Goal: Information Seeking & Learning: Compare options

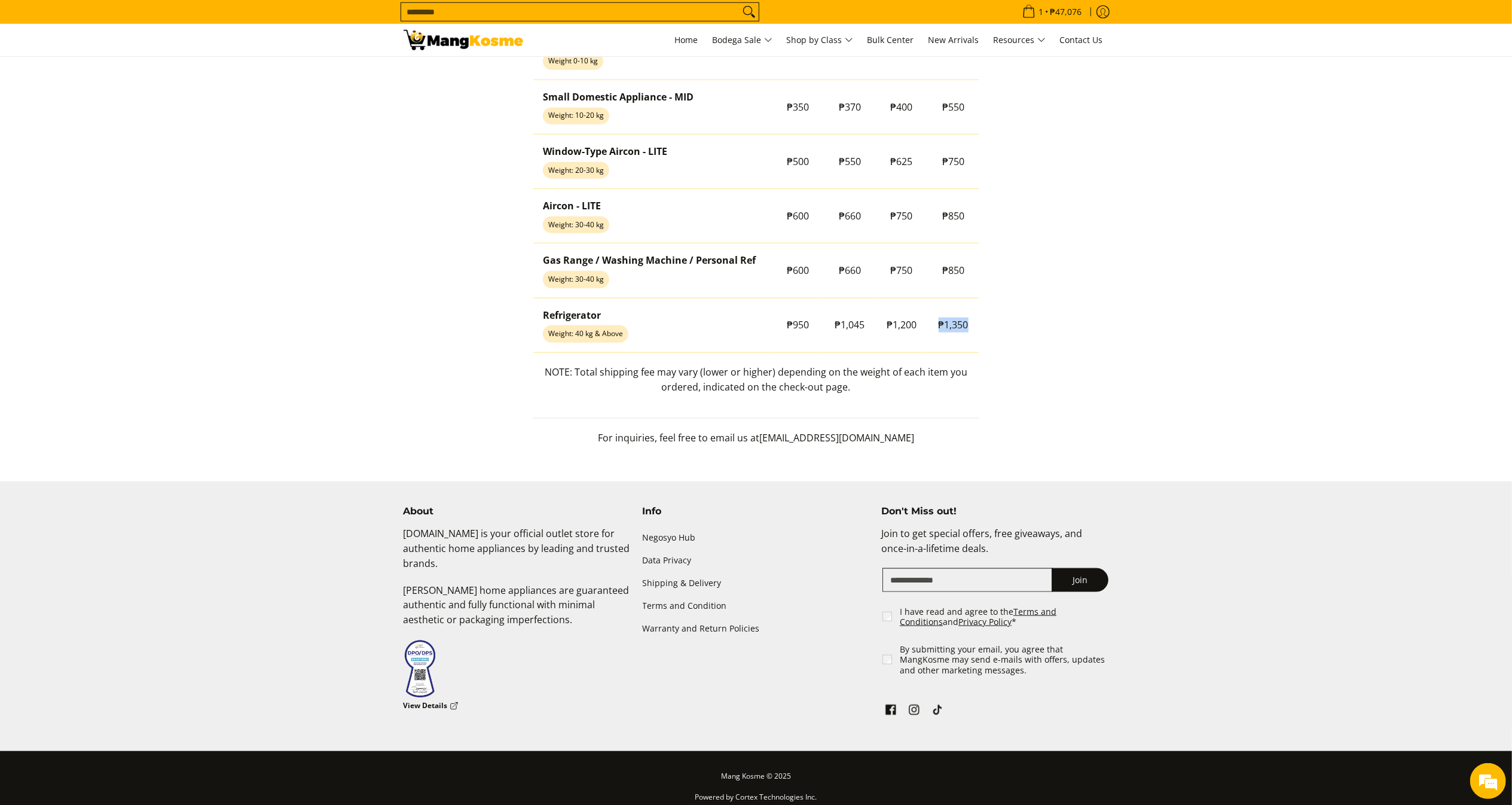
scroll to position [1101, 0]
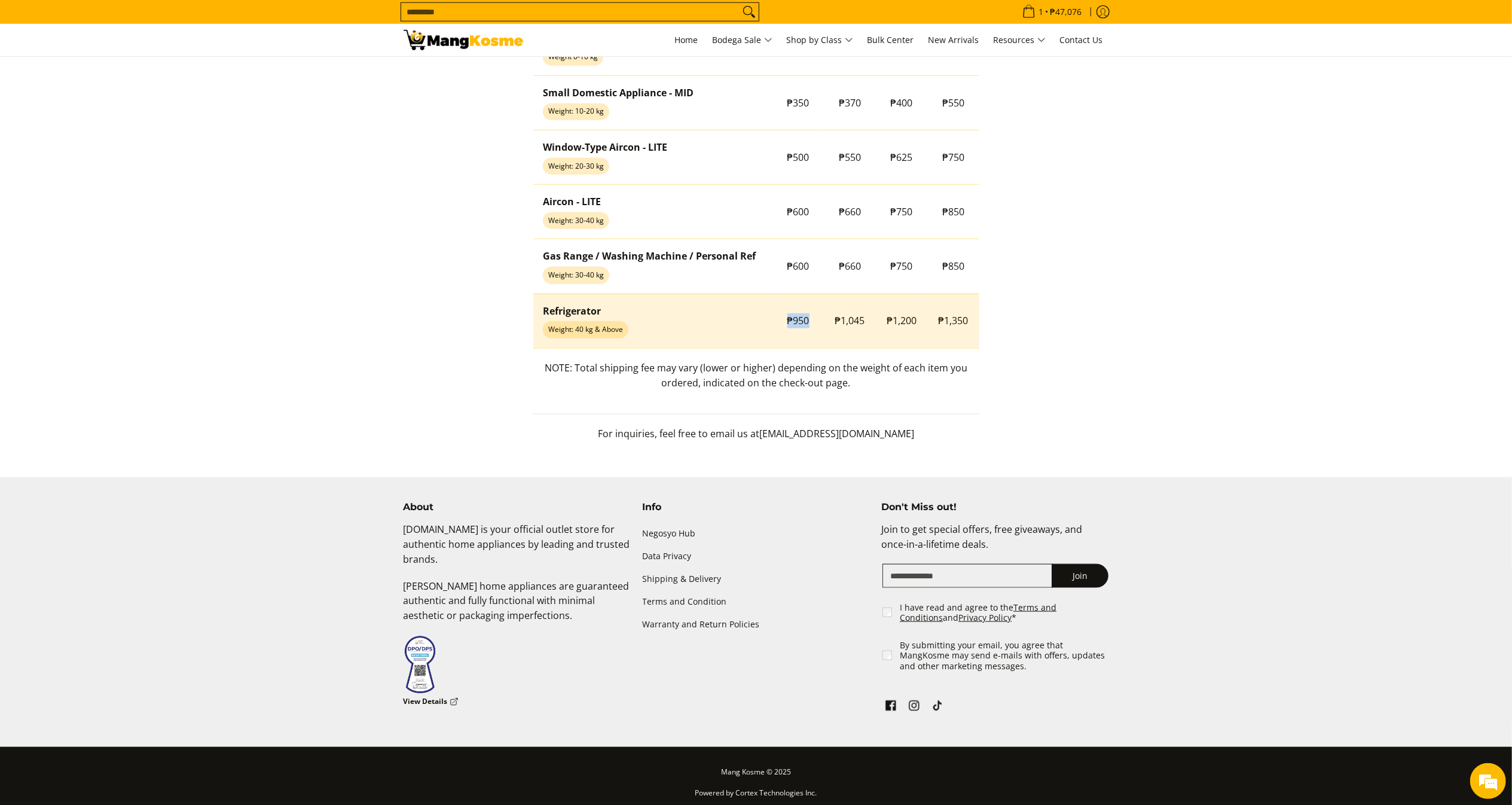
drag, startPoint x: 783, startPoint y: 321, endPoint x: 824, endPoint y: 327, distance: 41.4
click at [824, 327] on tr "Refrigerator Weight: 40 kg & Above ₱950 ₱1,045 ₱1,200 ₱1,350" at bounding box center [756, 321] width 446 height 54
copy tr "₱950"
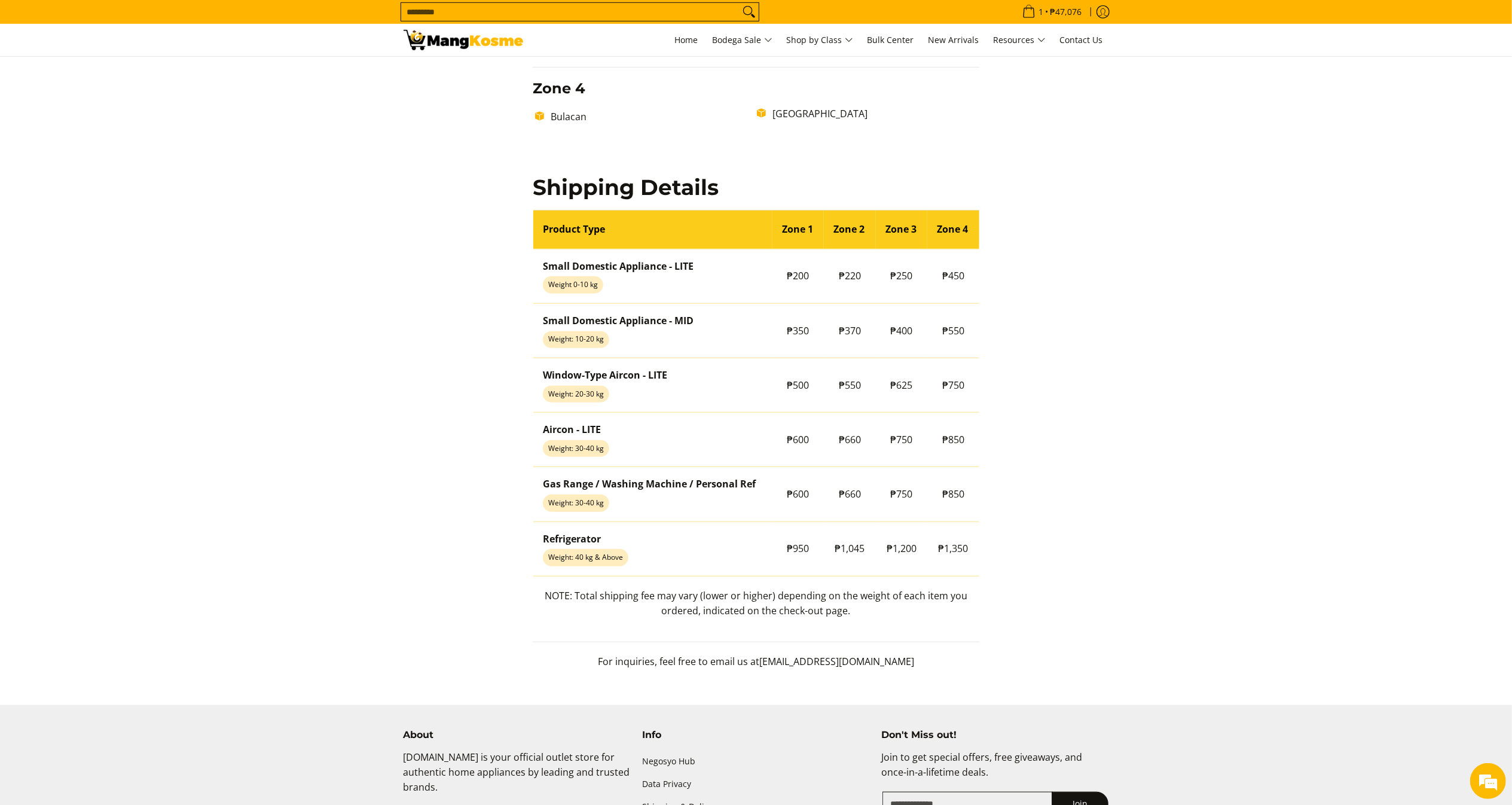
scroll to position [875, 0]
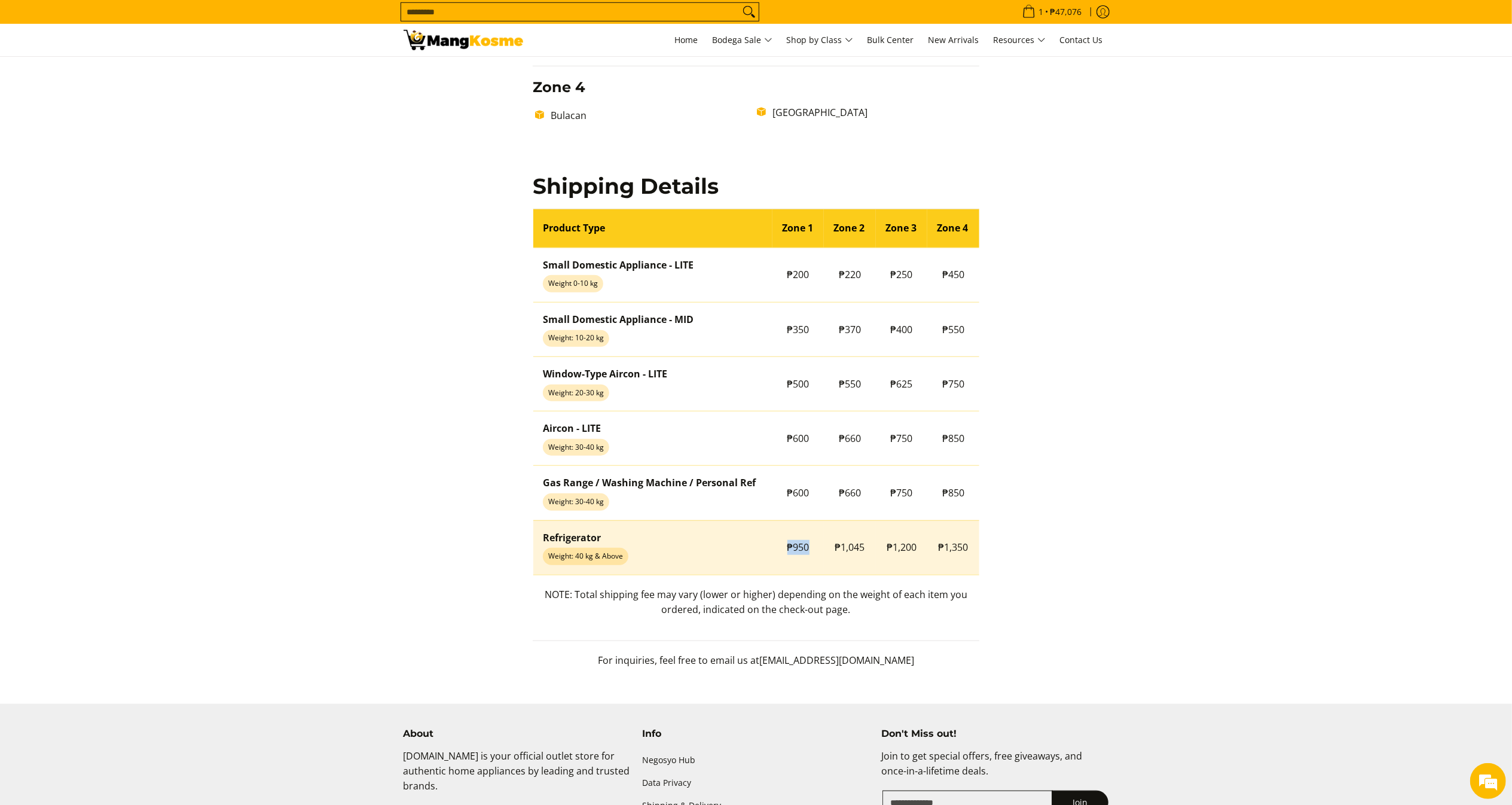
drag, startPoint x: 765, startPoint y: 552, endPoint x: 812, endPoint y: 560, distance: 47.7
click at [812, 560] on tr "Refrigerator Weight: 40 kg & Above ₱950 ₱1,045 ₱1,200 ₱1,350" at bounding box center [756, 547] width 446 height 54
copy tr "₱950"
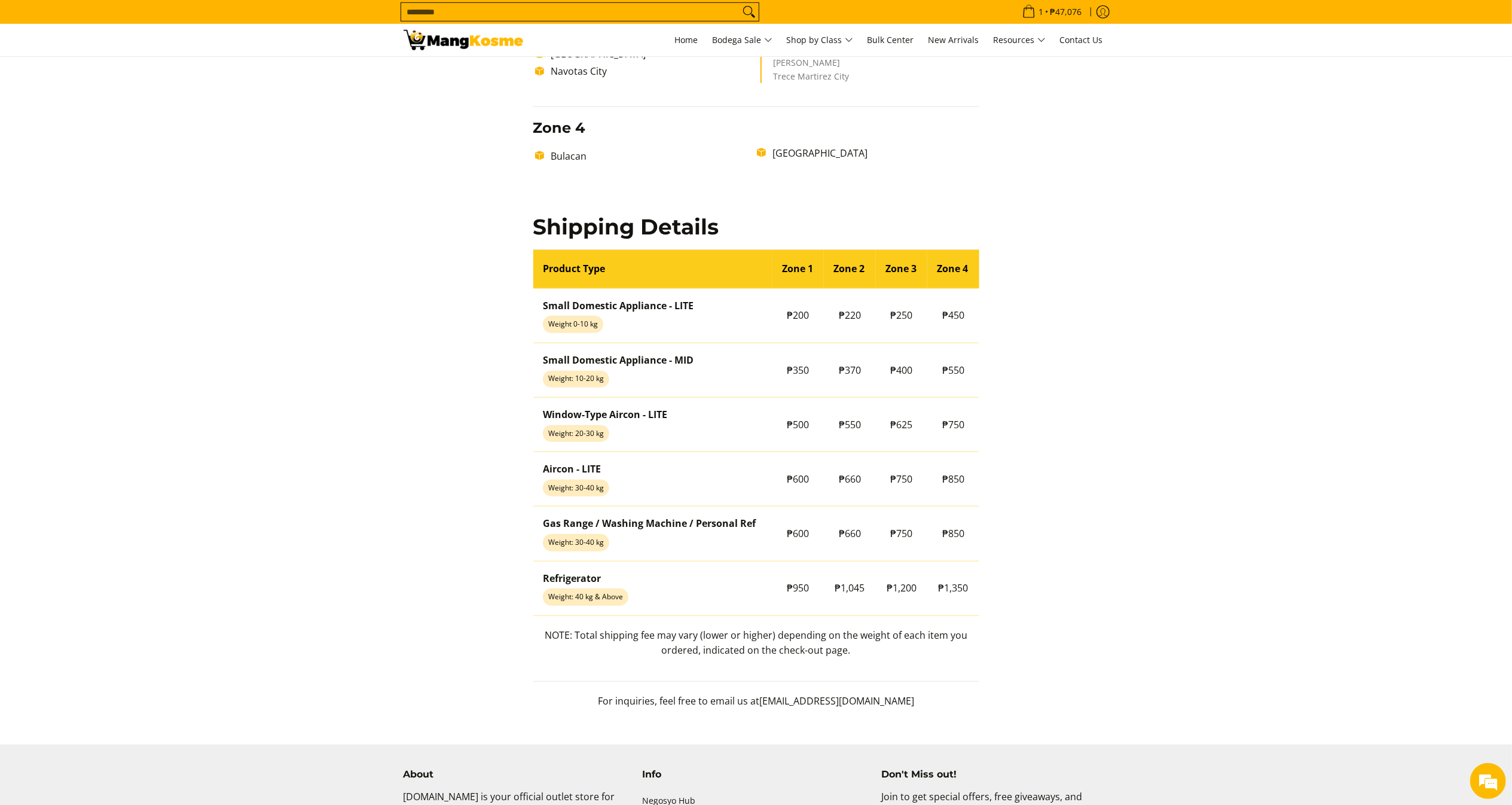
scroll to position [842, 0]
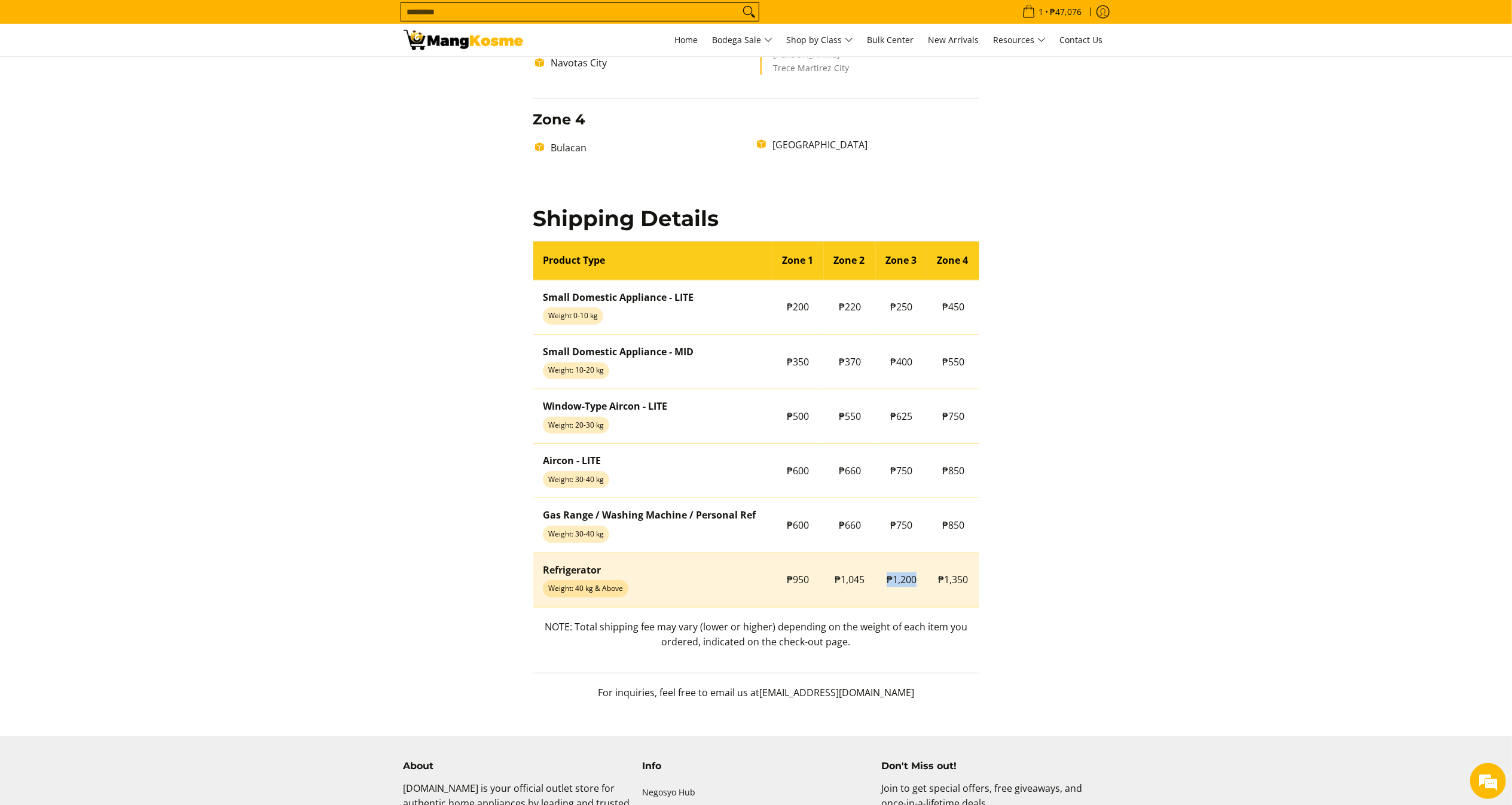
copy span "₱1,200"
drag, startPoint x: 882, startPoint y: 577, endPoint x: 920, endPoint y: 581, distance: 38.2
click at [920, 581] on td "₱1,200" at bounding box center [902, 579] width 52 height 54
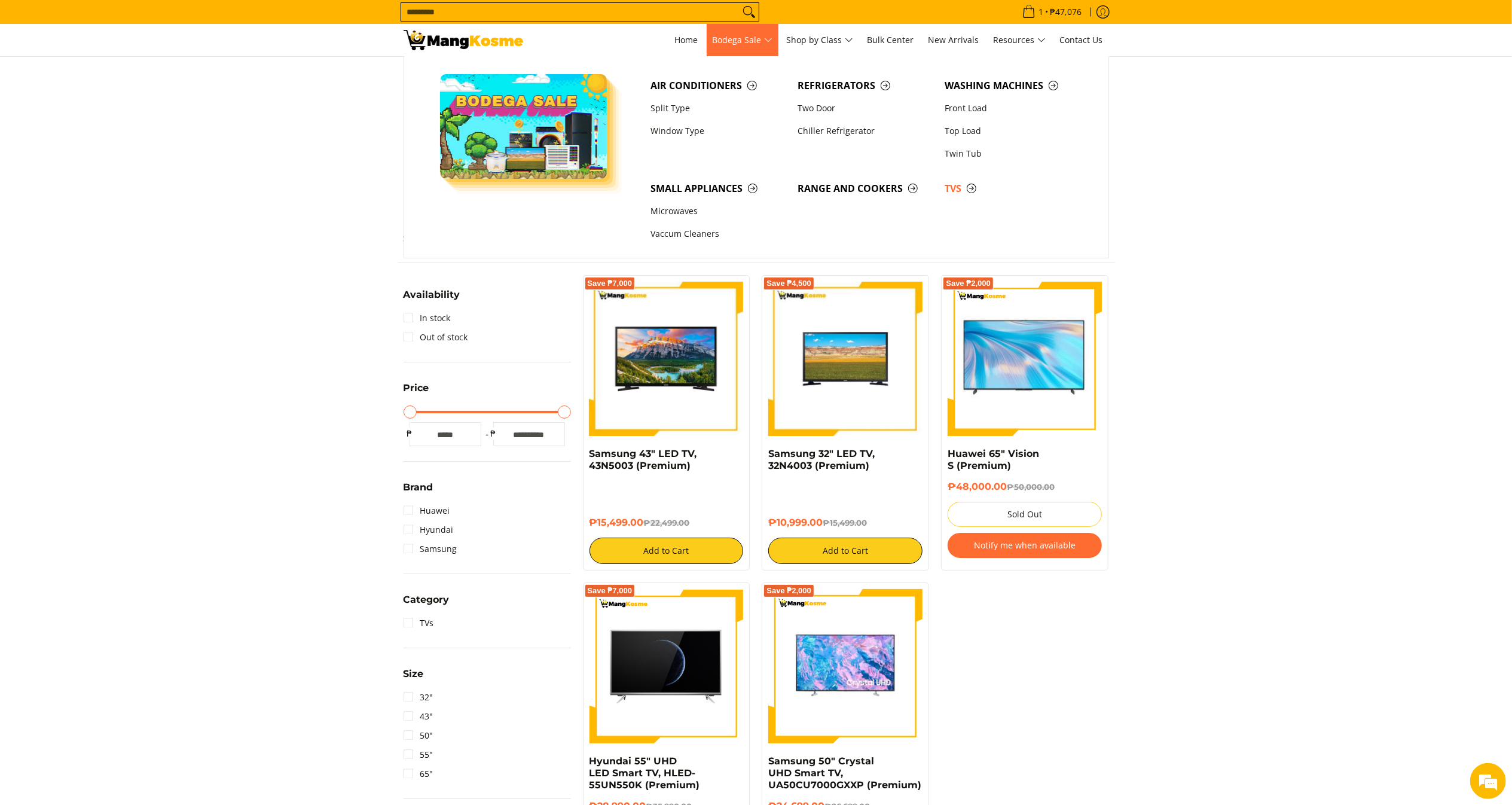
click at [713, 41] on span "Bodega Sale" at bounding box center [742, 40] width 60 height 15
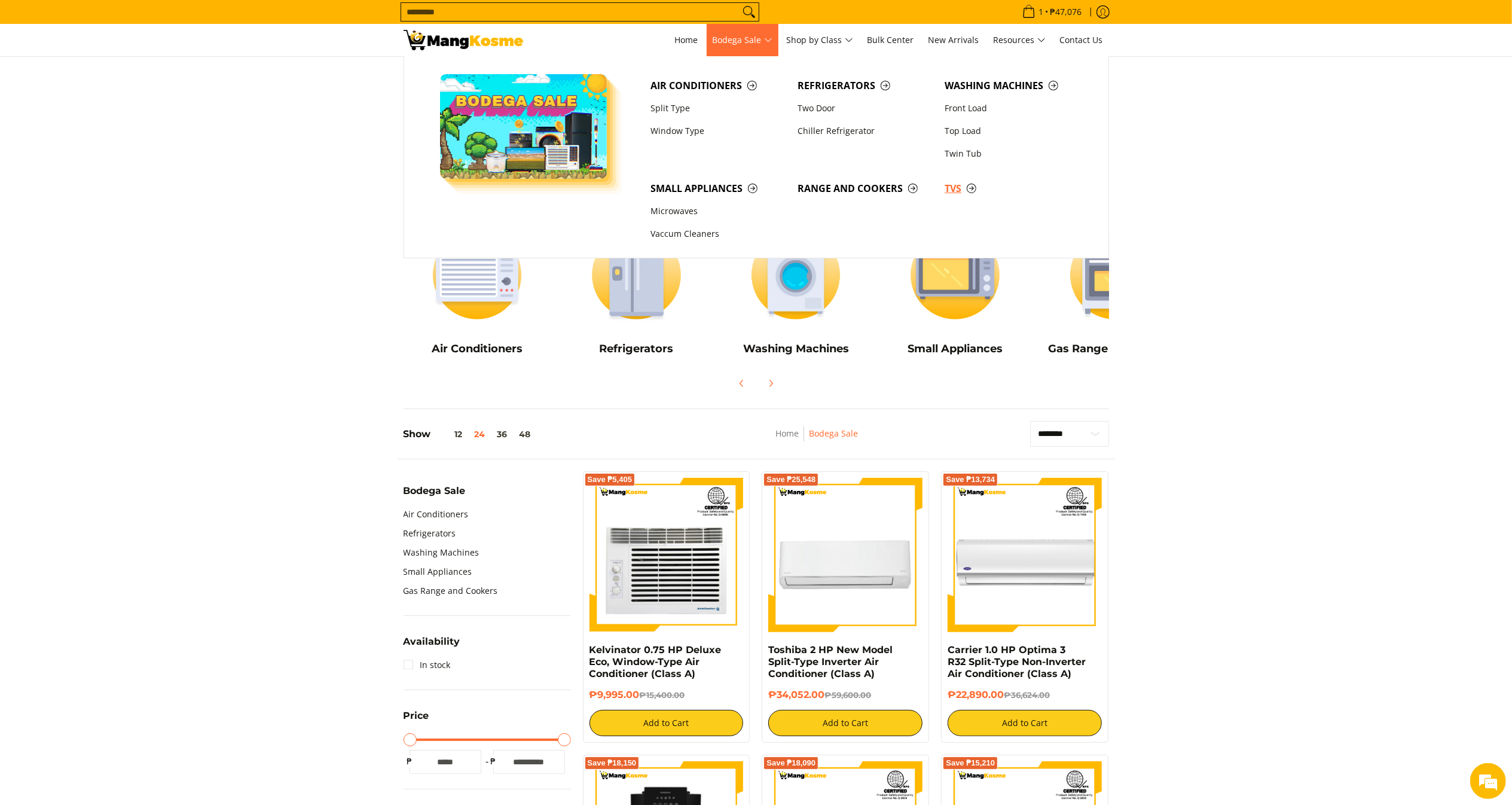
click at [960, 195] on span "TVs" at bounding box center [1012, 188] width 135 height 15
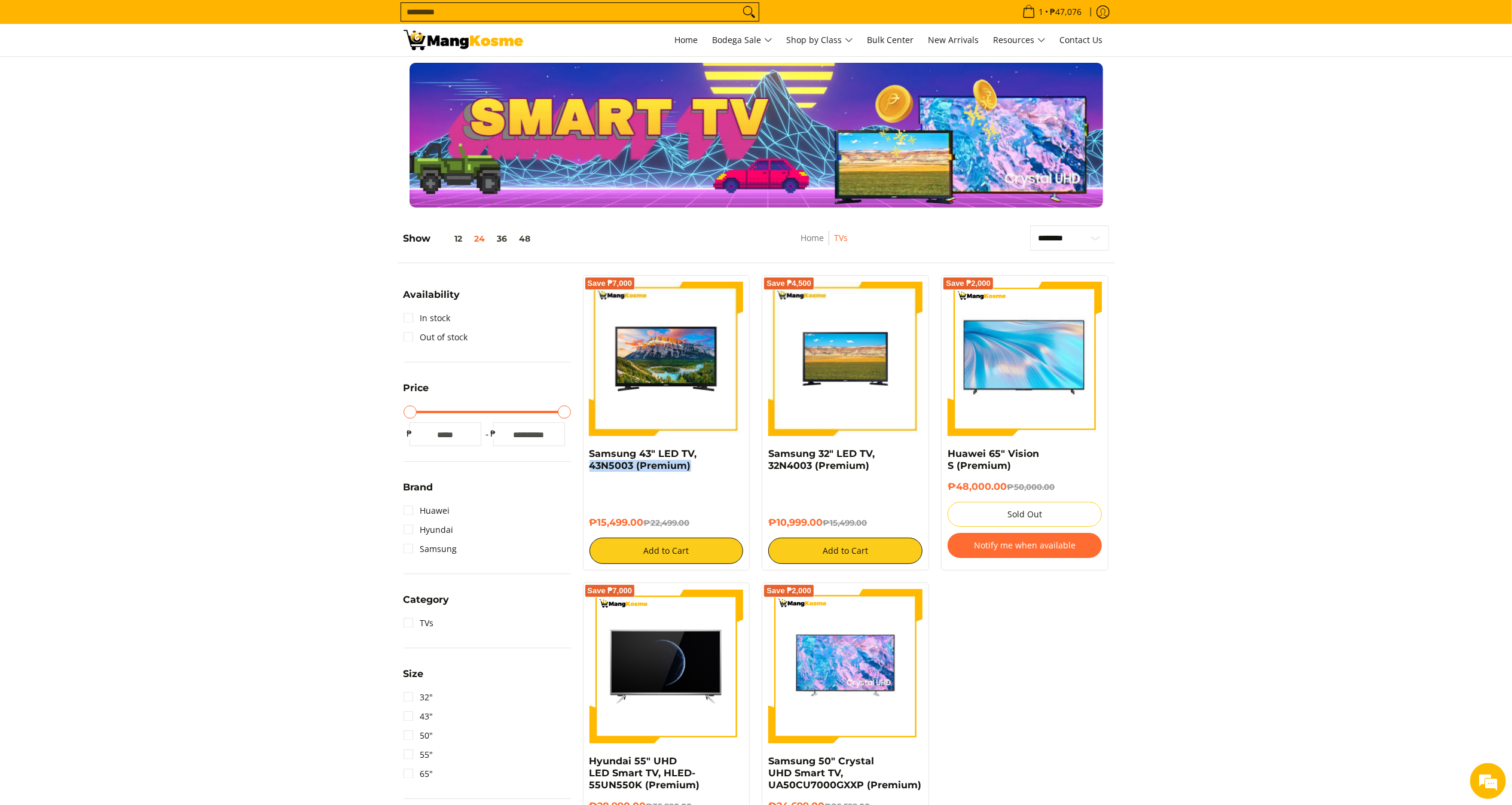
drag, startPoint x: 0, startPoint y: 0, endPoint x: 696, endPoint y: 475, distance: 842.6
click at [696, 475] on div "Samsung 43" LED TV, 43N5003 (Premium)" at bounding box center [666, 464] width 154 height 33
drag, startPoint x: 1239, startPoint y: 352, endPoint x: 1140, endPoint y: 373, distance: 101.2
click at [1238, 352] on section "**********" at bounding box center [756, 599] width 1512 height 772
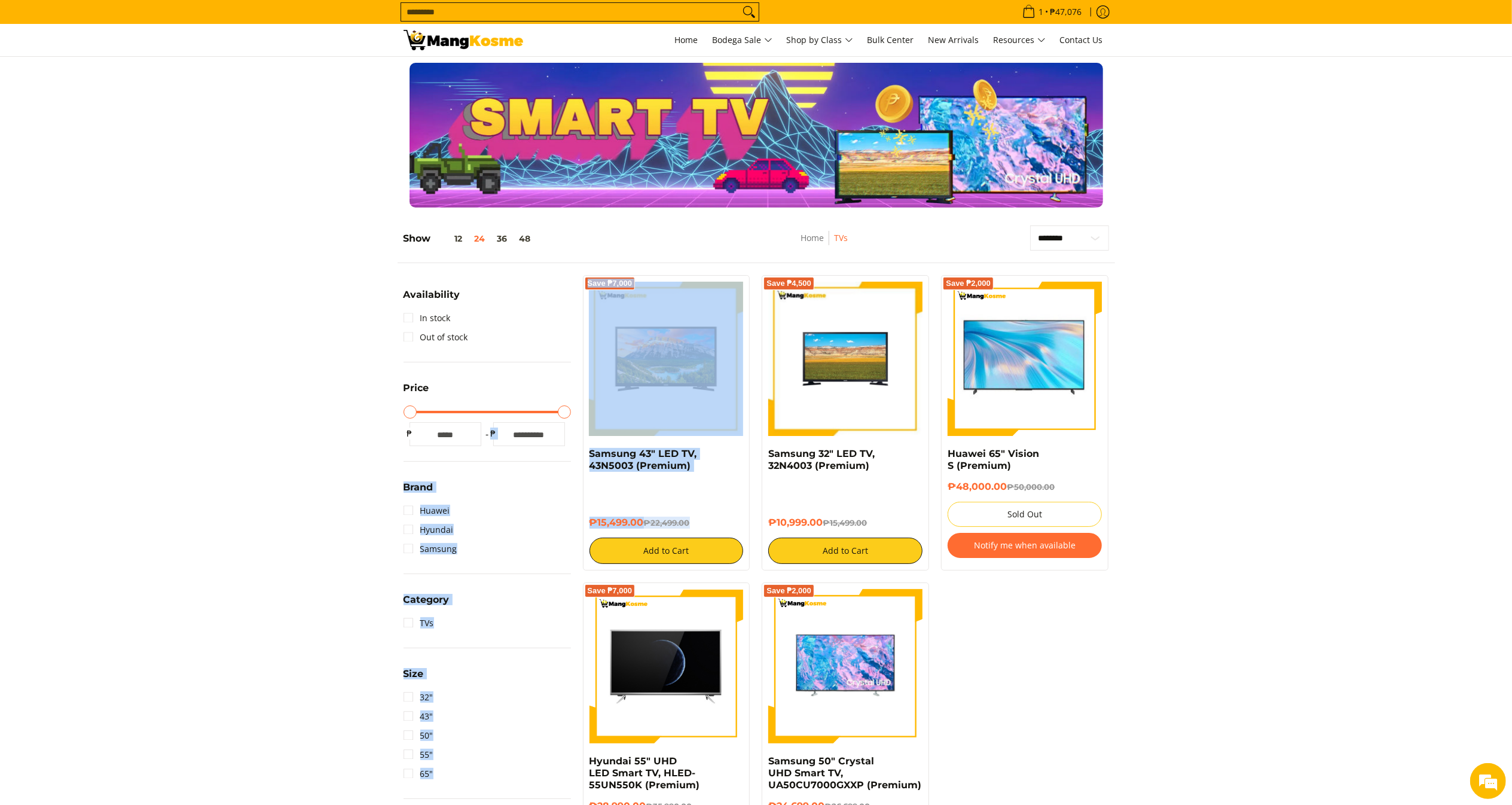
drag, startPoint x: 697, startPoint y: 482, endPoint x: 568, endPoint y: 447, distance: 133.7
click at [568, 446] on div "**********" at bounding box center [757, 605] width 718 height 760
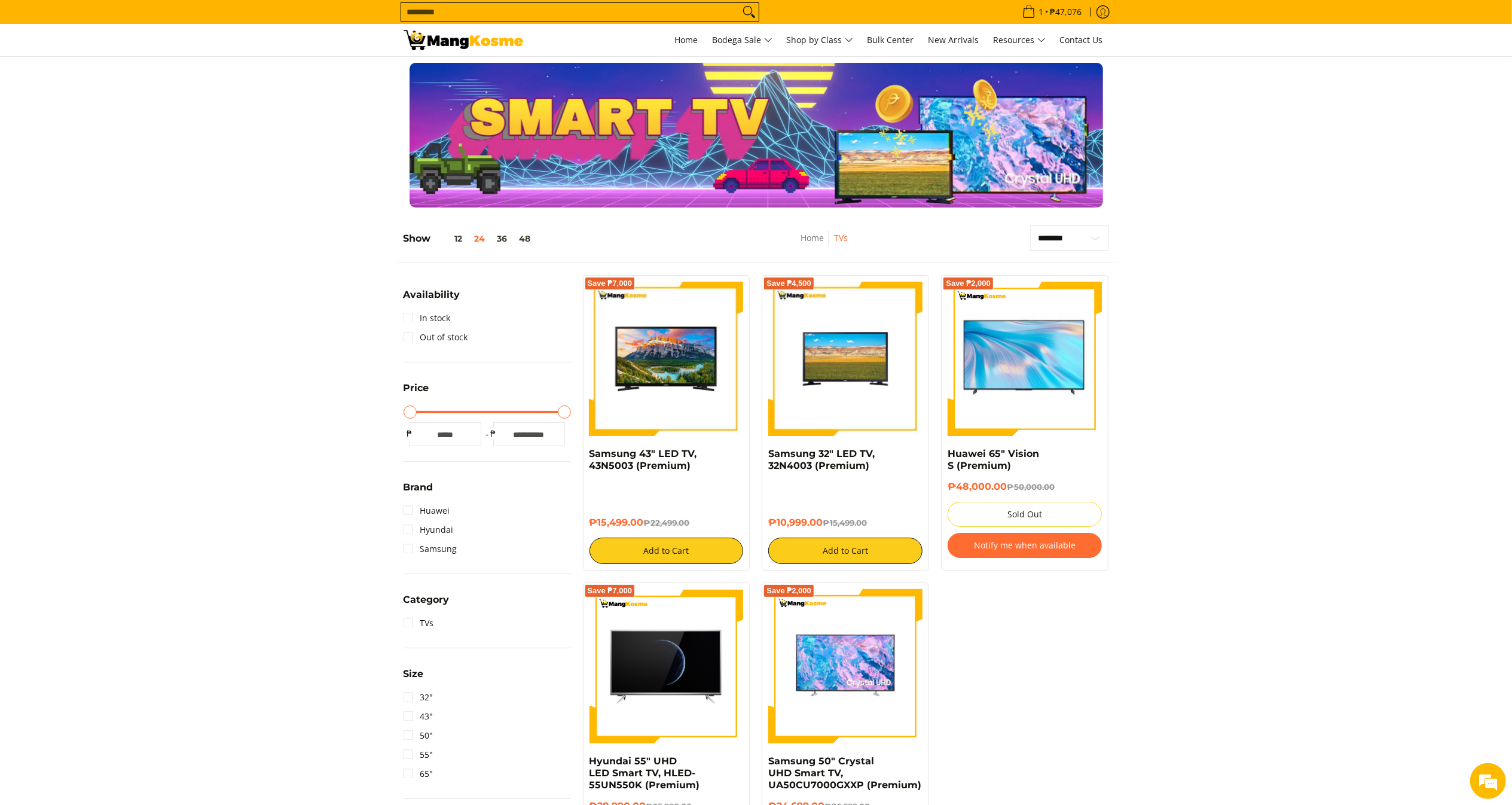
click at [278, 295] on section "**********" at bounding box center [756, 599] width 1512 height 772
drag, startPoint x: 697, startPoint y: 472, endPoint x: 577, endPoint y: 451, distance: 121.8
click at [577, 451] on div "Save ₱7,000 Samsung 43" LED TV, 43N5003 (Premium) ₱15,499.00 ₱22,499.00 Add to …" at bounding box center [667, 423] width 179 height 295
copy link "Samsung 43" LED TV, 43N5003 (Premium)"
drag, startPoint x: 644, startPoint y: 524, endPoint x: 587, endPoint y: 524, distance: 57.0
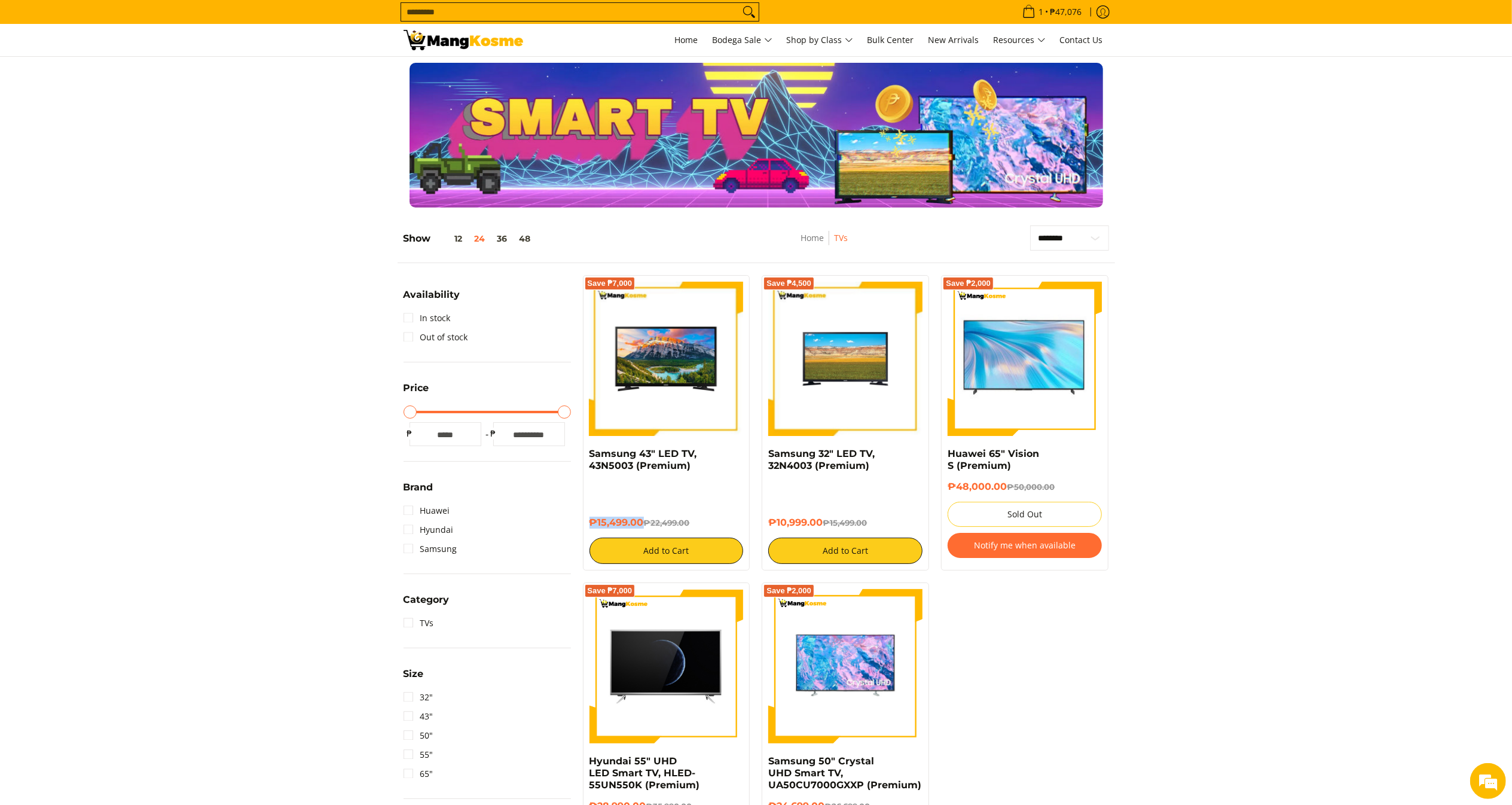
click at [587, 524] on div "Save ₱7,000 Samsung 43" LED TV, 43N5003 (Premium) ₱15,499.00 ₱22,499.00 Add to …" at bounding box center [666, 423] width 167 height 295
copy h6 "₱15,499.00"
copy link "Samsung 32" LED TV, 32N4003 (Premium)"
drag, startPoint x: 861, startPoint y: 466, endPoint x: 766, endPoint y: 450, distance: 96.3
click at [766, 450] on div "Save ₱4,500 Samsung 32" LED TV, 32N4003 (Premium) ₱10,999.00 ₱15,499.00 Add to …" at bounding box center [846, 423] width 167 height 295
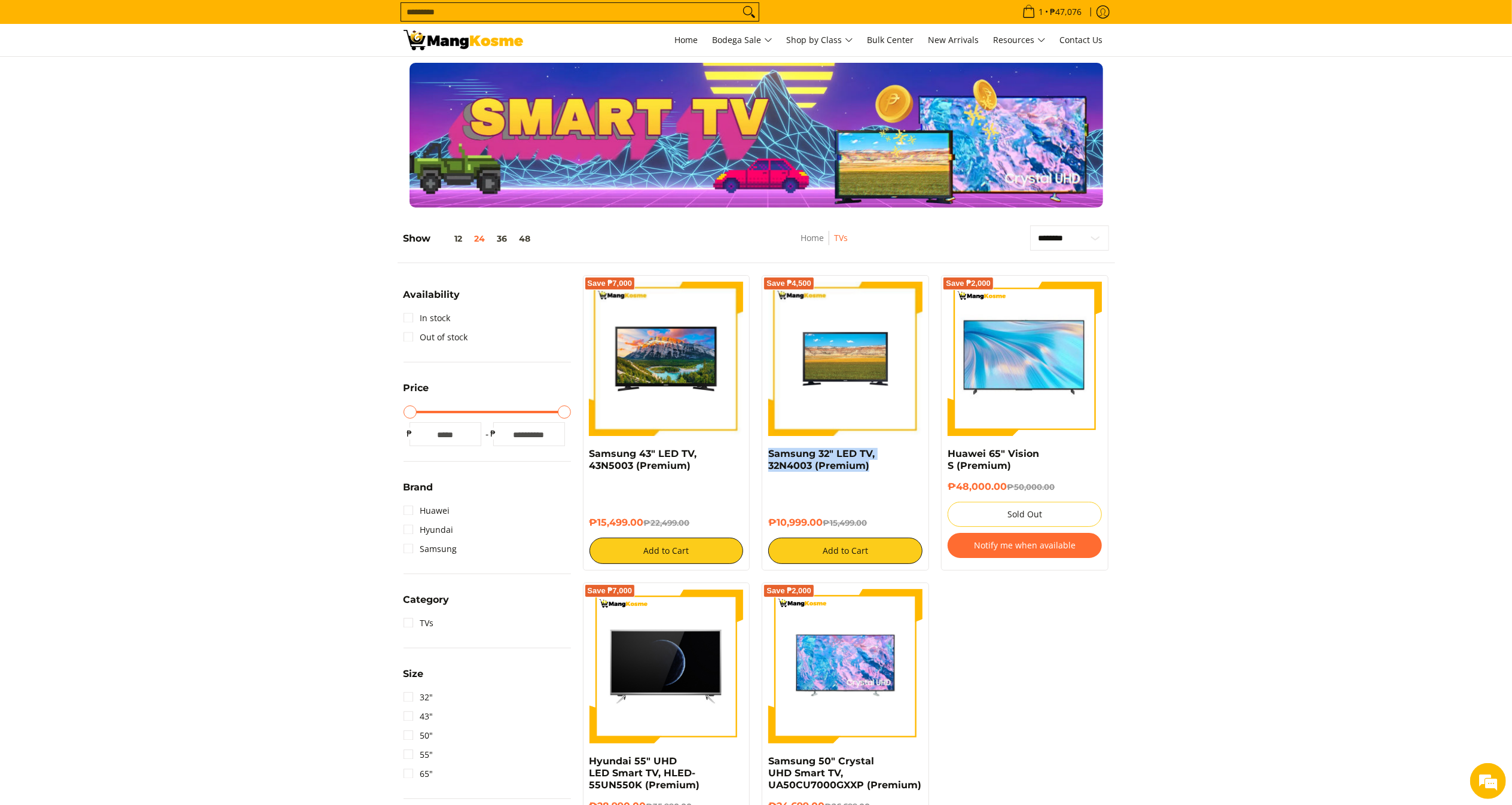
copy h6 "₱10,999.00"
drag, startPoint x: 826, startPoint y: 528, endPoint x: 766, endPoint y: 530, distance: 60.0
click at [766, 530] on div "Save ₱4,500 Samsung 32" LED TV, 32N4003 (Premium) ₱10,999.00 ₱15,499.00 Add to …" at bounding box center [846, 423] width 167 height 295
